Goal: Understand process/instructions: Learn about a topic

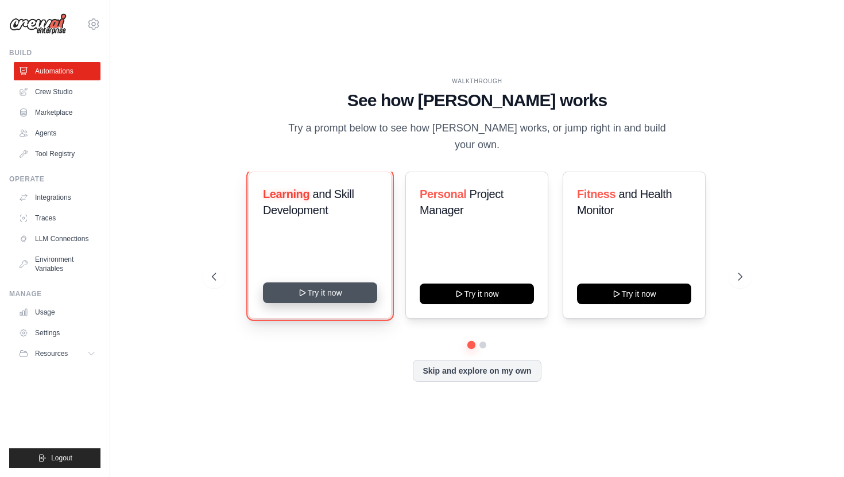
click at [318, 295] on button "Try it now" at bounding box center [320, 292] width 114 height 21
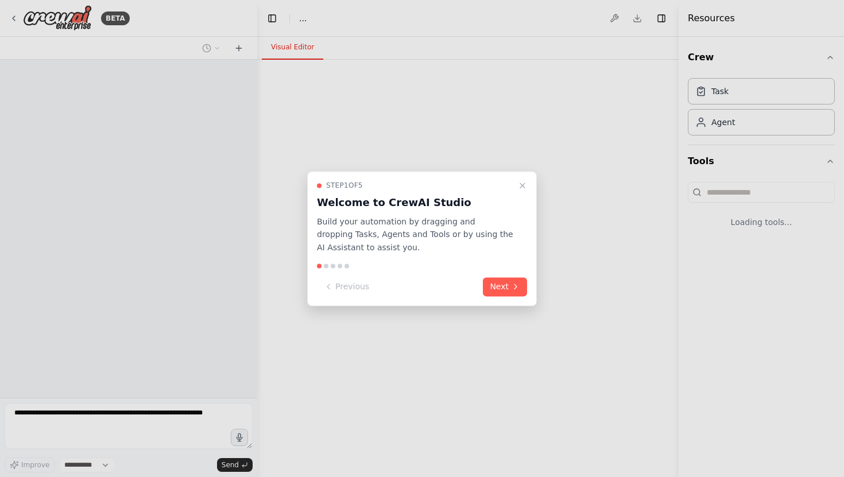
select select "****"
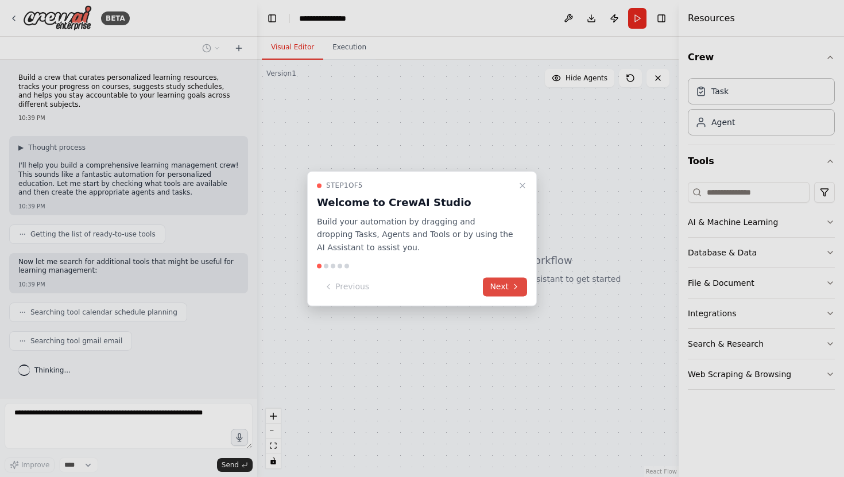
click at [509, 292] on button "Next" at bounding box center [505, 286] width 44 height 19
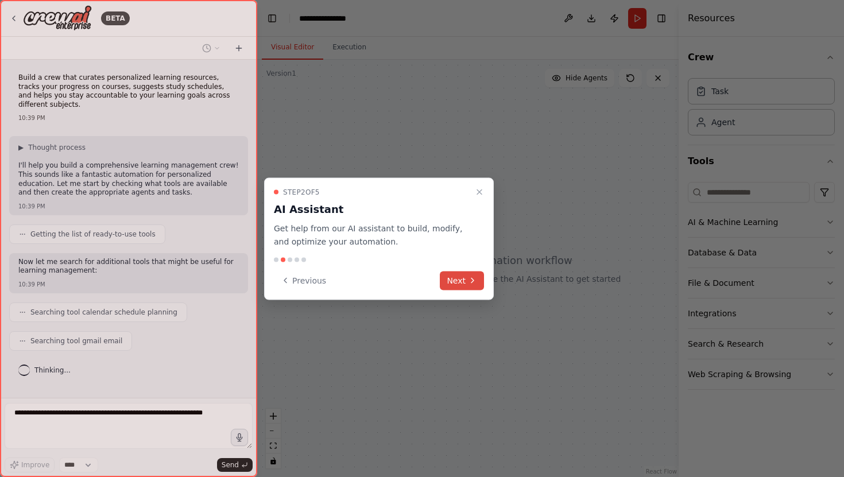
click at [462, 281] on button "Next" at bounding box center [462, 280] width 44 height 19
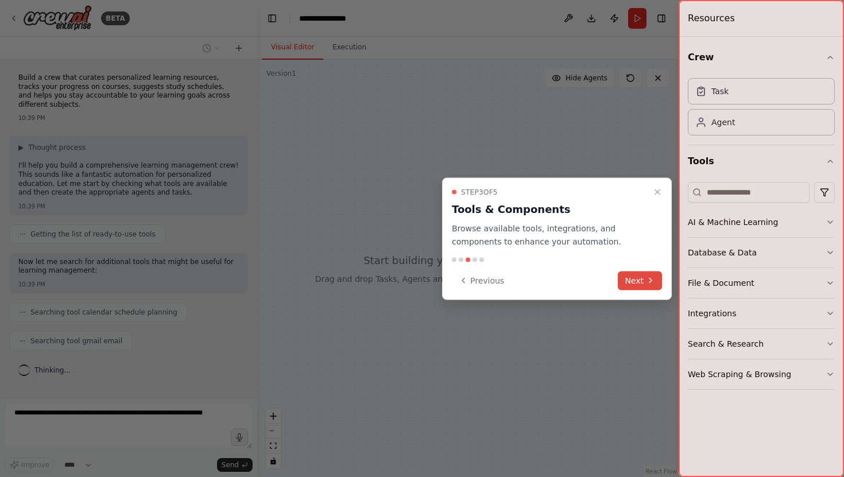
click at [630, 273] on button "Next" at bounding box center [640, 280] width 44 height 19
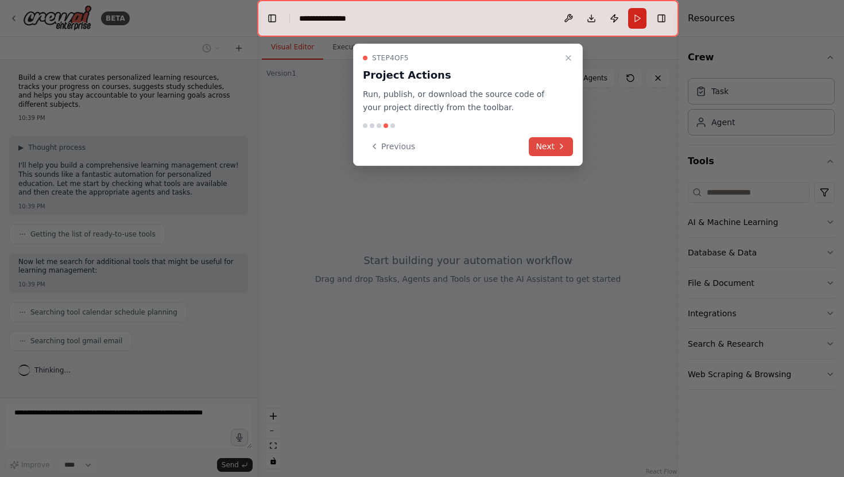
click at [551, 148] on button "Next" at bounding box center [551, 146] width 44 height 19
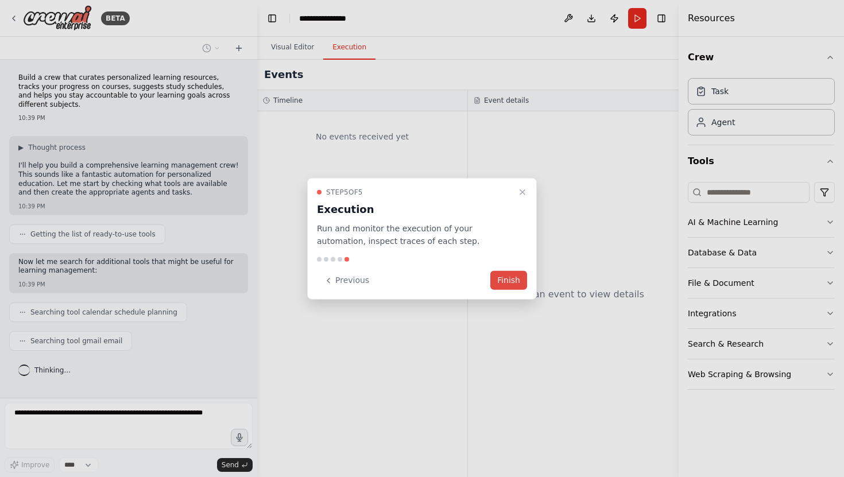
click at [523, 282] on button "Finish" at bounding box center [508, 280] width 37 height 19
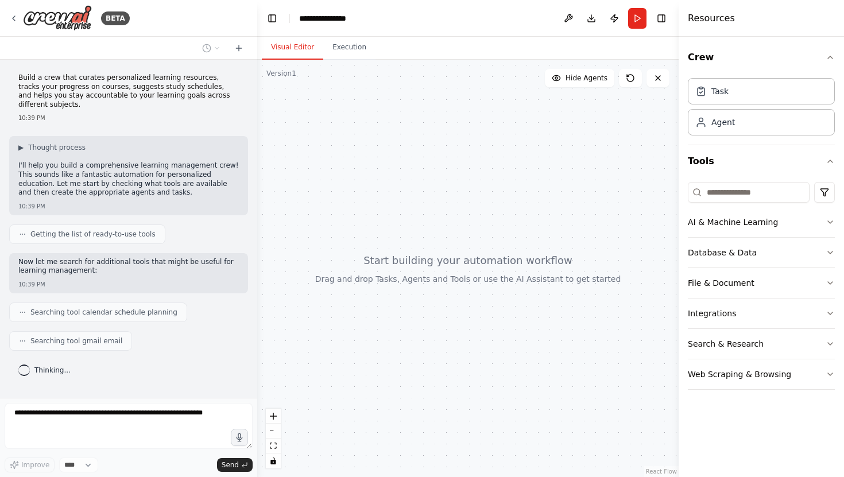
click at [387, 213] on div at bounding box center [467, 268] width 421 height 417
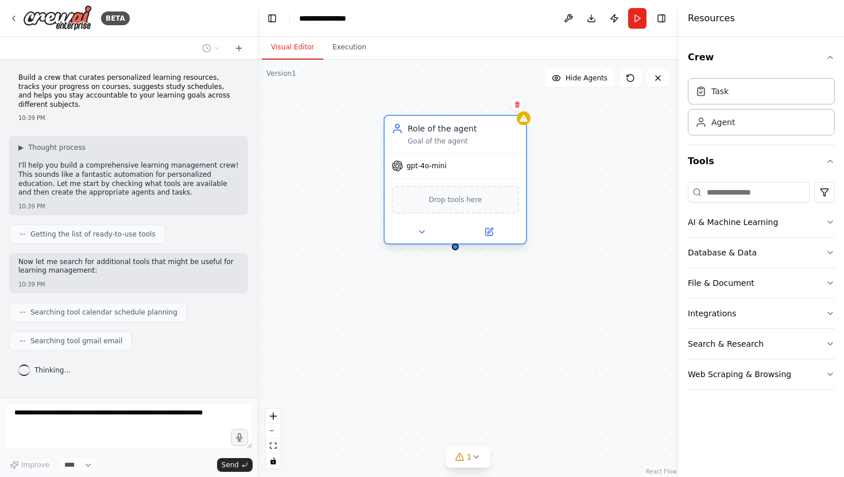
drag, startPoint x: 548, startPoint y: 152, endPoint x: 458, endPoint y: 154, distance: 90.2
click at [458, 154] on div "gpt-4o-mini Drop tools here" at bounding box center [455, 198] width 141 height 91
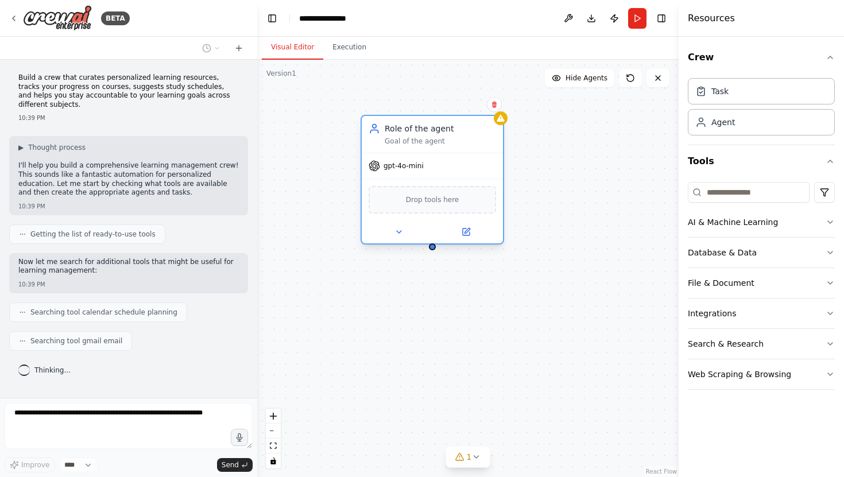
click at [472, 204] on div "Drop tools here" at bounding box center [432, 200] width 127 height 28
click at [735, 219] on div "AI & Machine Learning" at bounding box center [733, 221] width 90 height 11
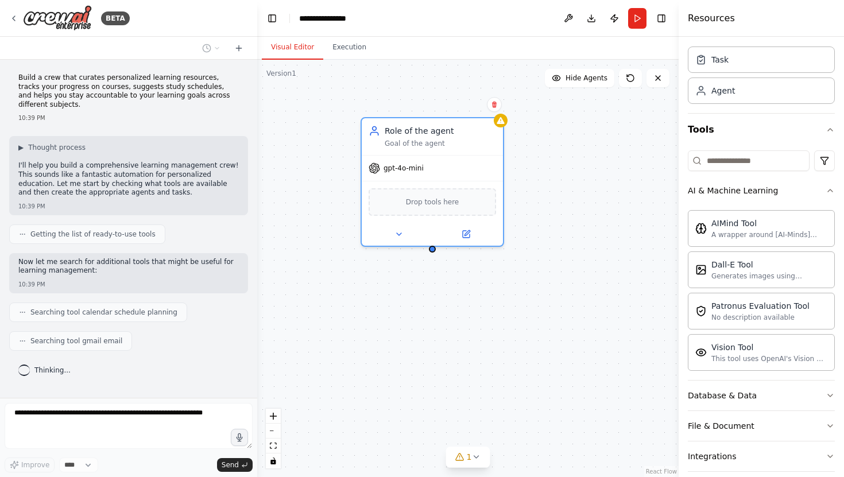
scroll to position [106, 0]
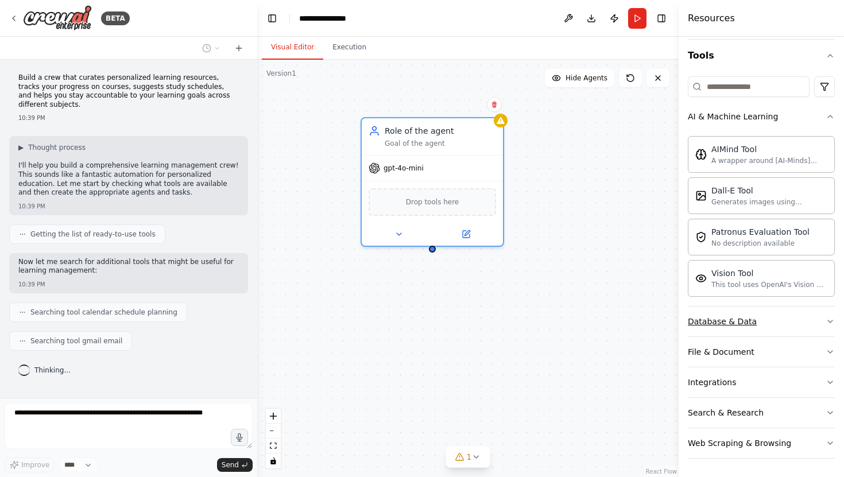
click at [737, 323] on div "Database & Data" at bounding box center [722, 321] width 69 height 11
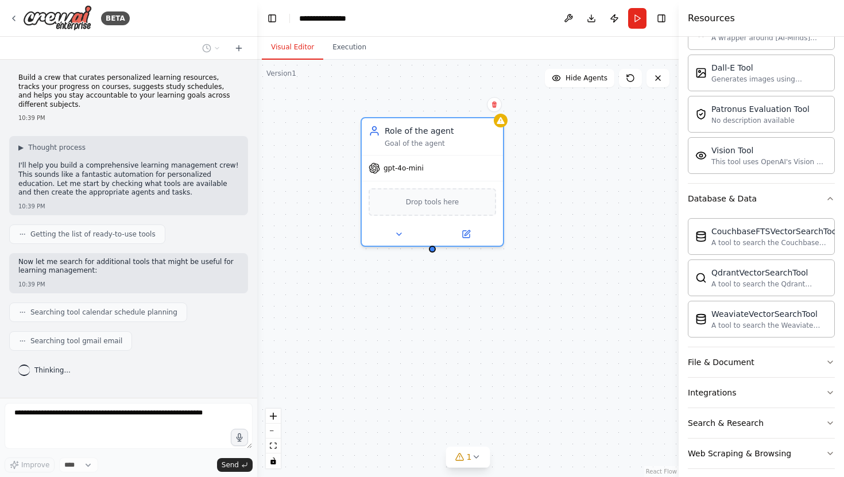
scroll to position [239, 0]
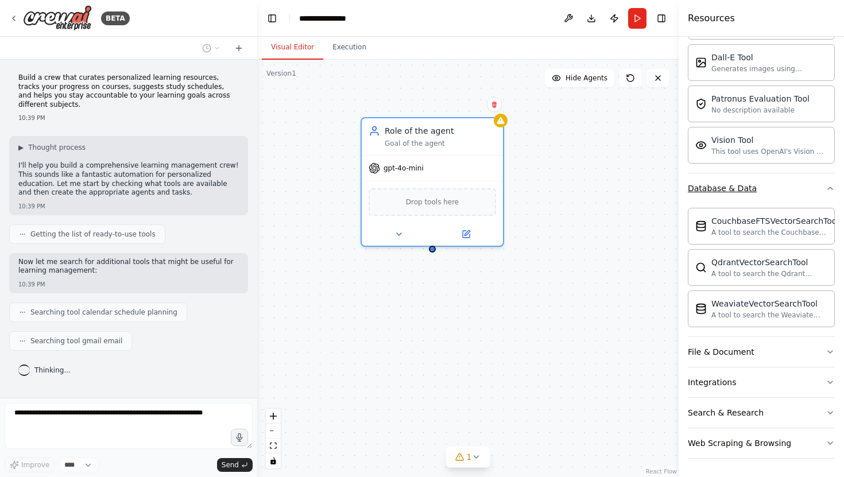
click at [773, 191] on button "Database & Data" at bounding box center [761, 188] width 147 height 30
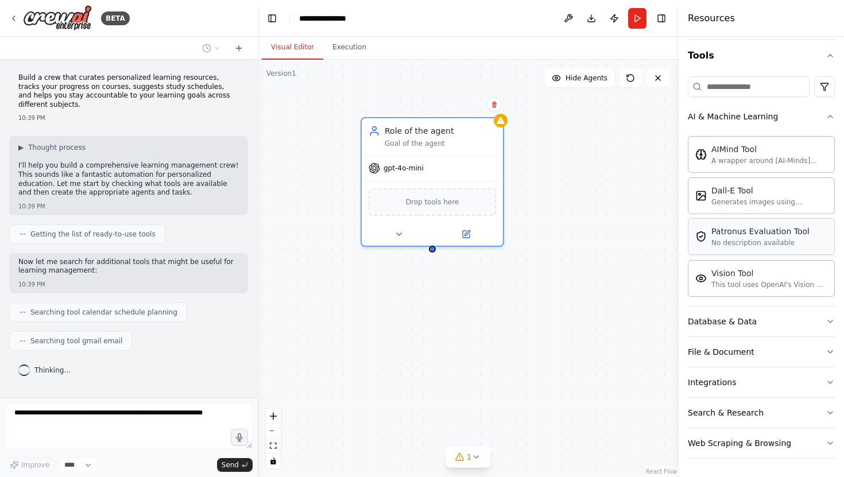
scroll to position [106, 0]
click at [729, 351] on div "File & Document" at bounding box center [721, 351] width 67 height 11
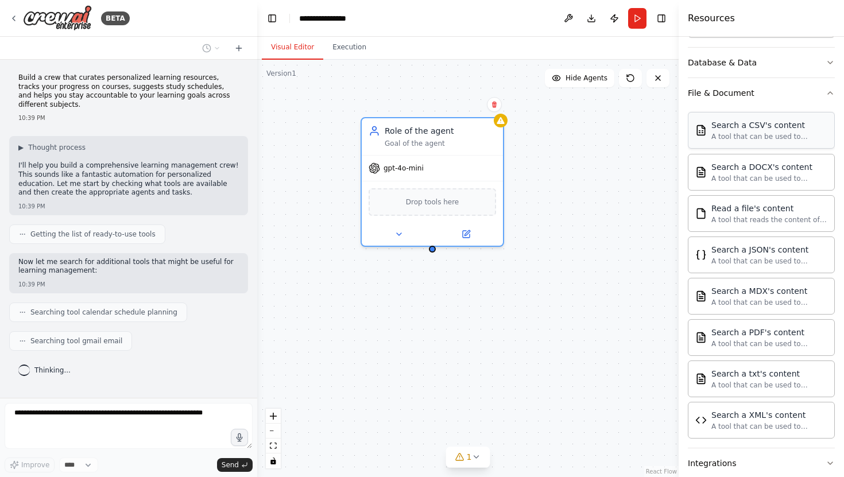
scroll to position [446, 0]
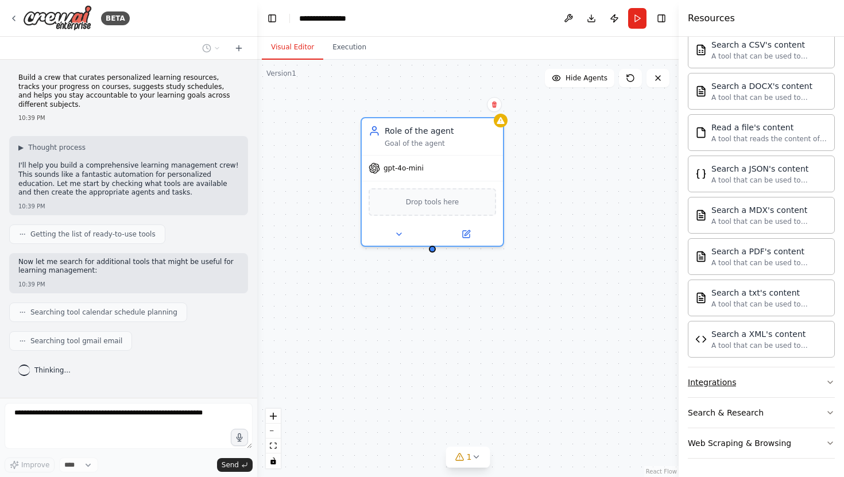
click at [727, 387] on div "Integrations" at bounding box center [712, 382] width 48 height 11
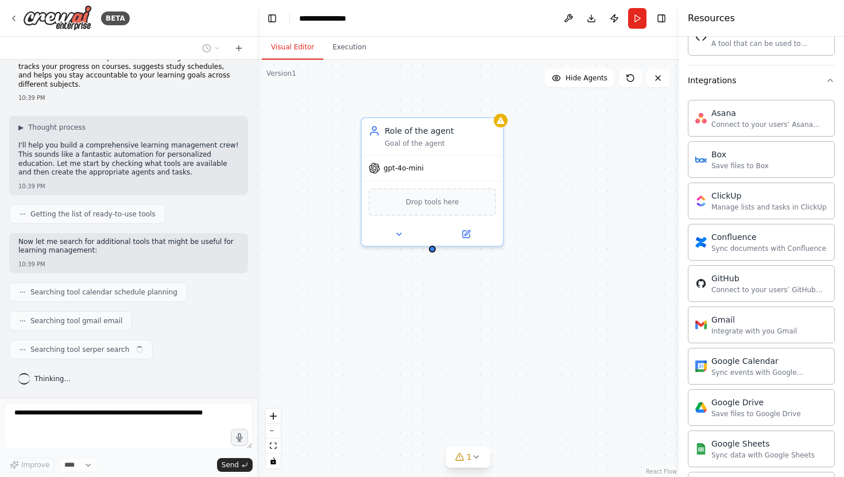
scroll to position [1323, 0]
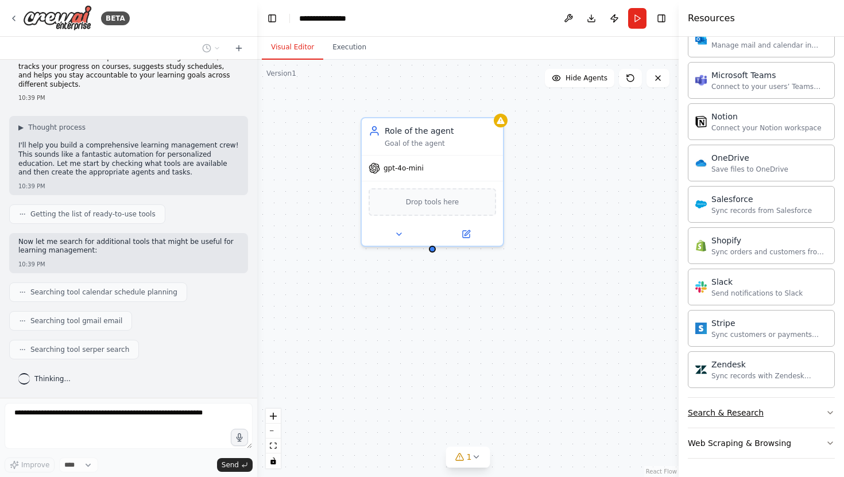
click at [722, 418] on div "Search & Research" at bounding box center [726, 412] width 76 height 11
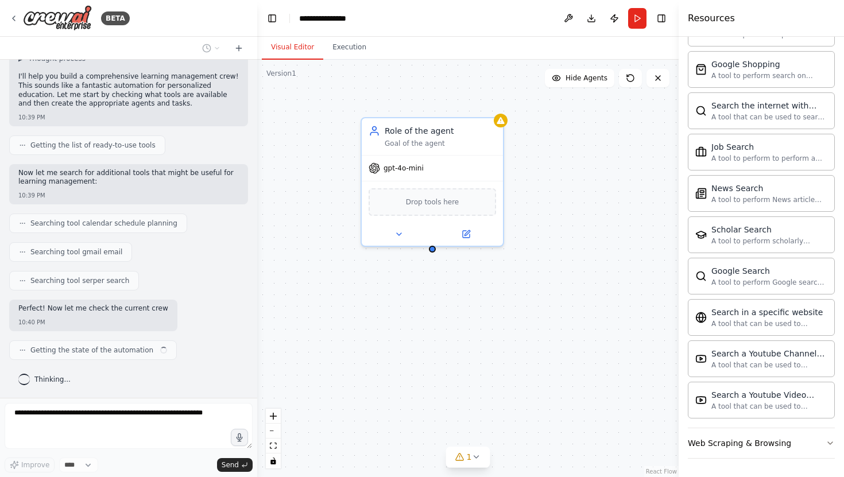
scroll to position [98, 0]
